Goal: Transaction & Acquisition: Purchase product/service

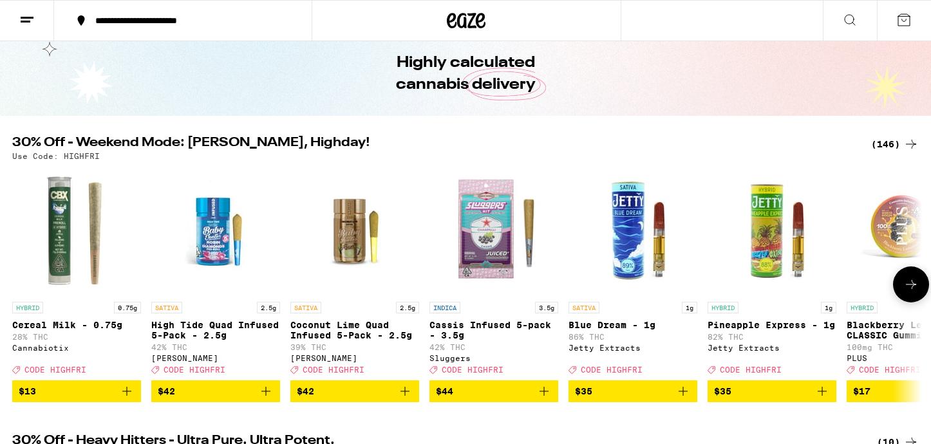
scroll to position [55, 0]
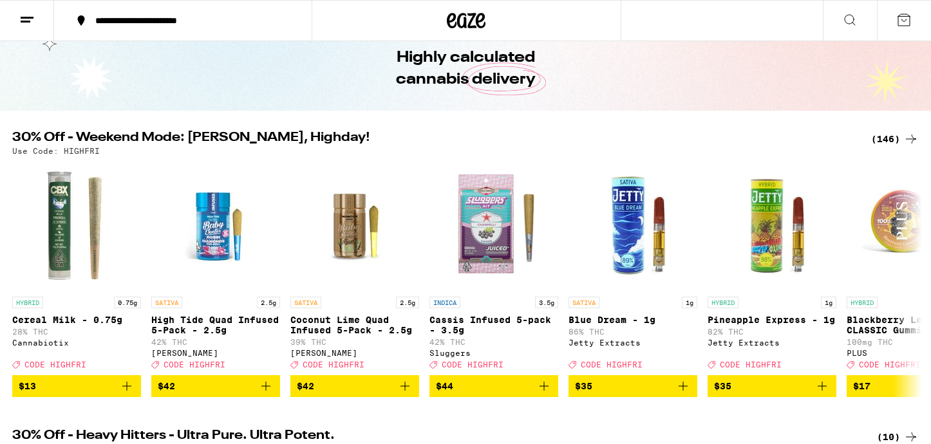
click at [883, 137] on div "(146)" at bounding box center [896, 138] width 48 height 15
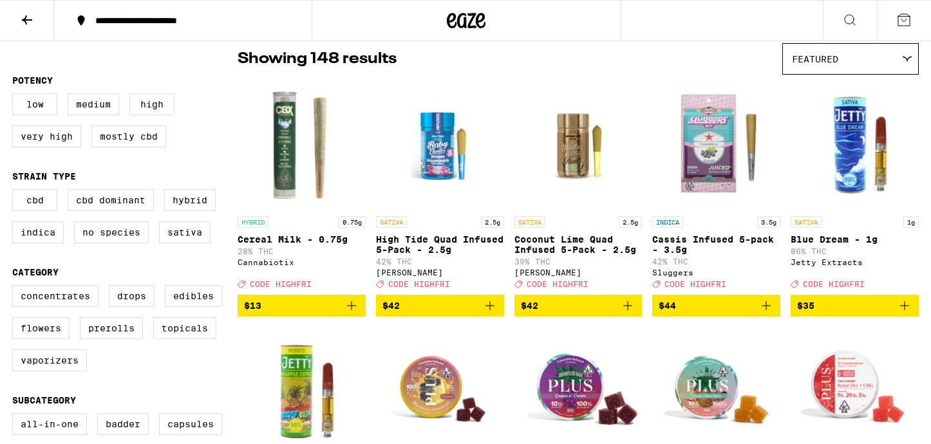
scroll to position [108, 0]
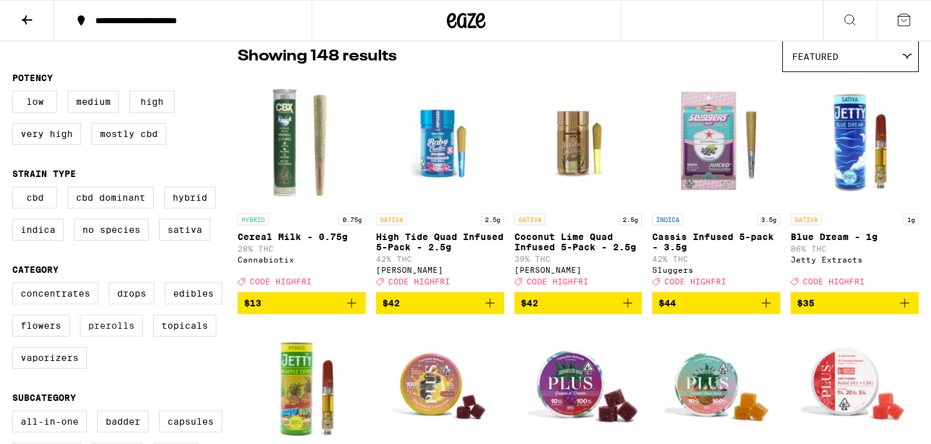
click at [108, 337] on label "Prerolls" at bounding box center [111, 326] width 63 height 22
click at [15, 285] on input "Prerolls" at bounding box center [15, 285] width 1 height 1
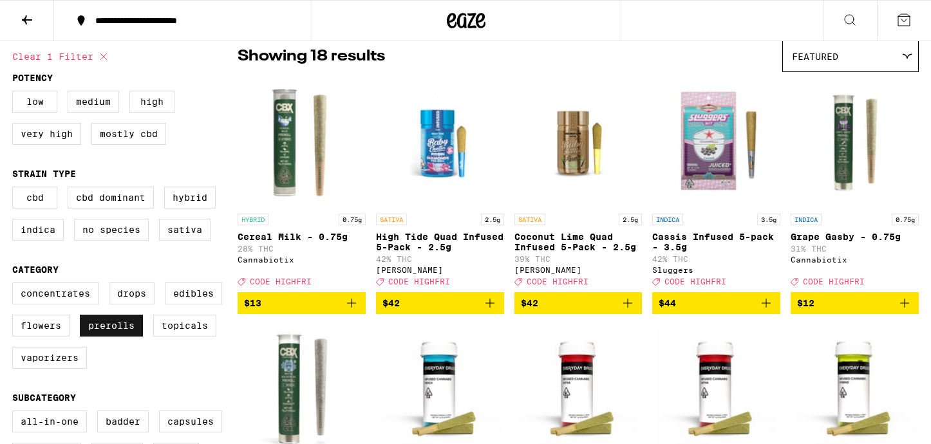
click at [108, 337] on label "Prerolls" at bounding box center [111, 326] width 63 height 22
click at [15, 285] on input "Prerolls" at bounding box center [15, 285] width 1 height 1
checkbox input "false"
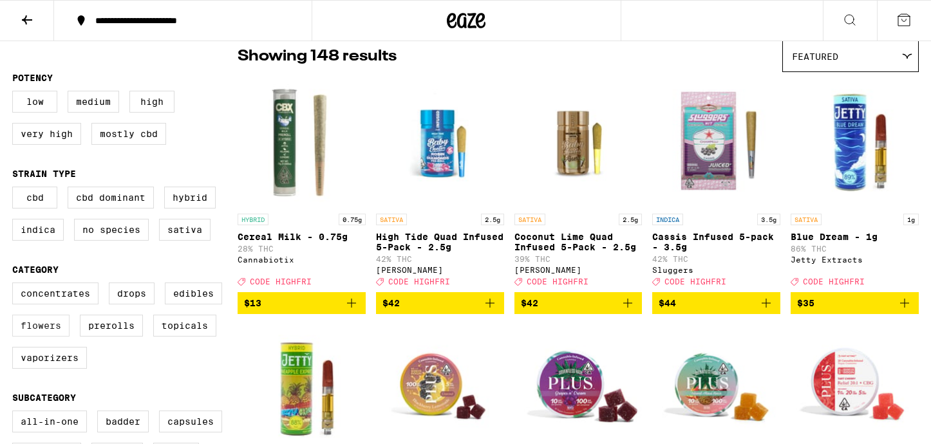
click at [30, 337] on label "Flowers" at bounding box center [40, 326] width 57 height 22
click at [15, 285] on input "Flowers" at bounding box center [15, 285] width 1 height 1
checkbox input "true"
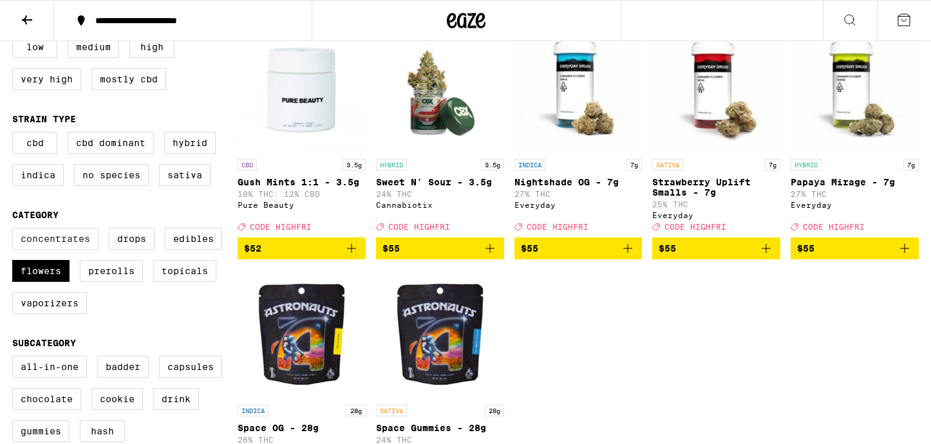
scroll to position [164, 0]
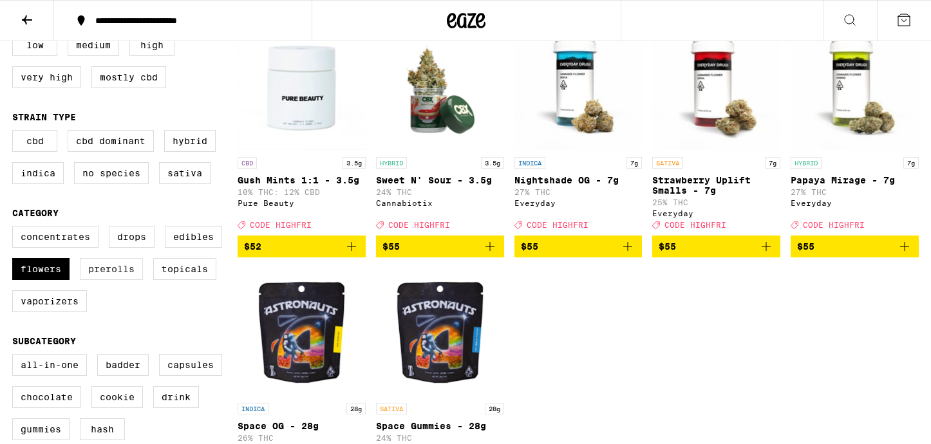
click at [108, 280] on label "Prerolls" at bounding box center [111, 269] width 63 height 22
click at [15, 229] on input "Prerolls" at bounding box center [15, 228] width 1 height 1
checkbox input "true"
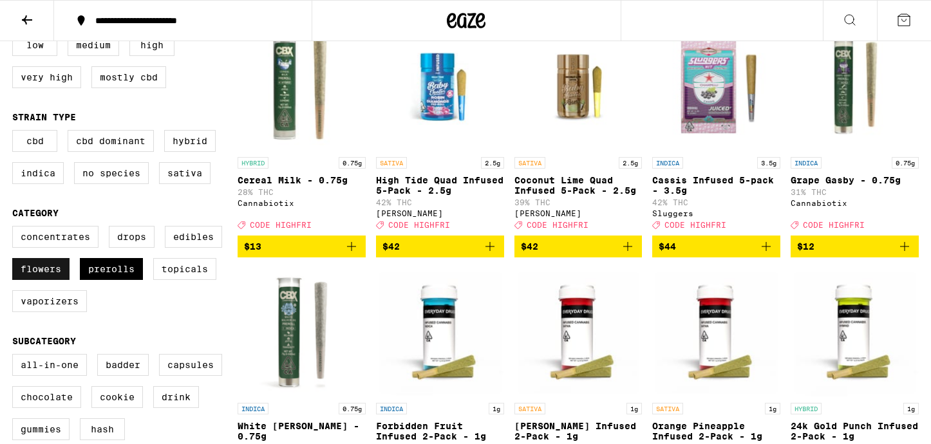
click at [41, 280] on label "Flowers" at bounding box center [40, 269] width 57 height 22
click at [15, 229] on input "Flowers" at bounding box center [15, 228] width 1 height 1
checkbox input "false"
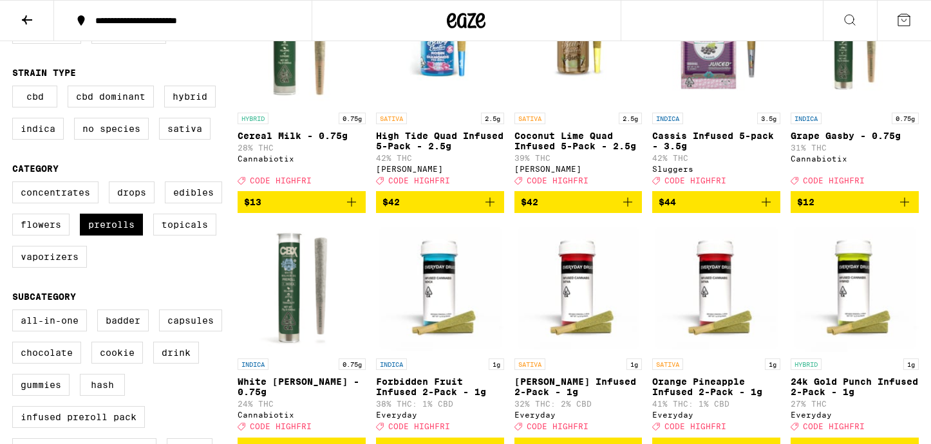
scroll to position [207, 0]
